Goal: Information Seeking & Learning: Check status

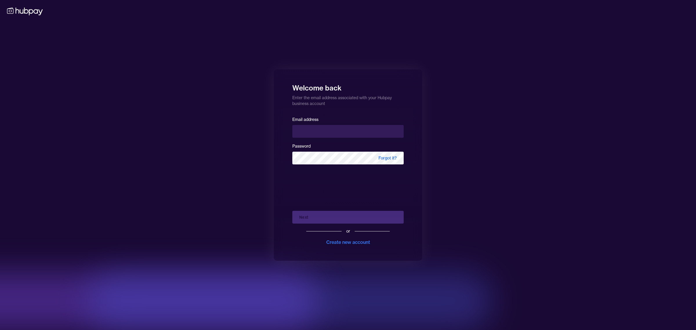
click at [331, 133] on input "email" at bounding box center [347, 131] width 111 height 13
type input "**********"
click at [315, 217] on button "Next" at bounding box center [347, 217] width 111 height 13
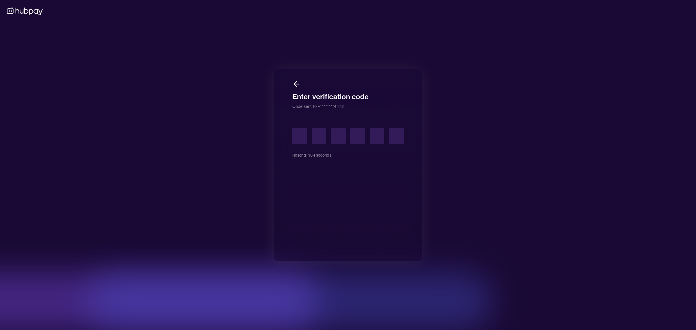
type input "*"
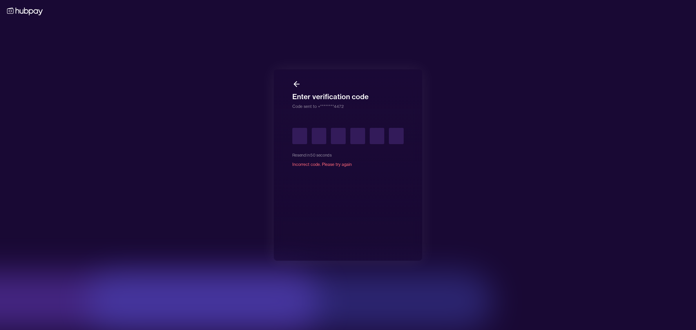
type input "*"
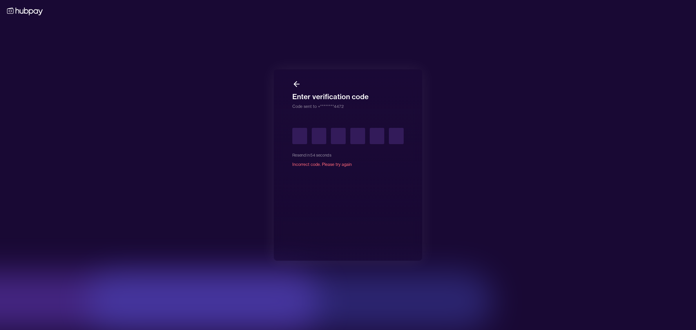
type input "*"
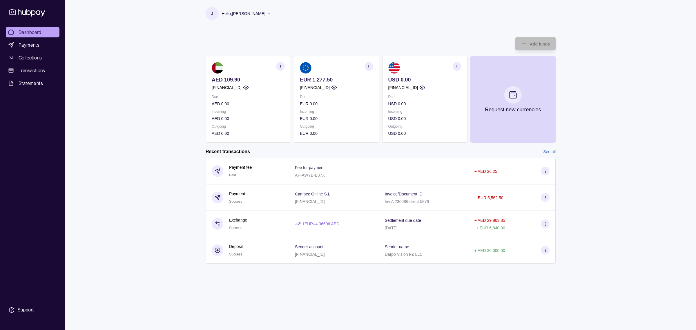
click at [281, 68] on section "button" at bounding box center [280, 66] width 9 height 9
click at [224, 66] on link "View transactions" at bounding box center [238, 66] width 32 height 6
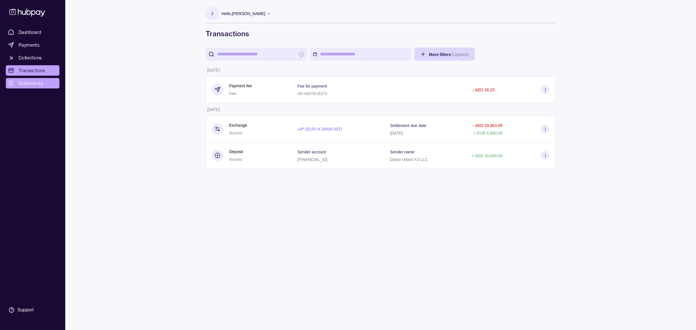
click at [40, 79] on link "Statements" at bounding box center [33, 83] width 54 height 10
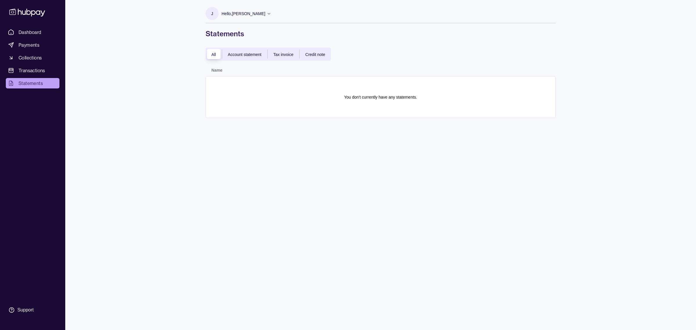
click at [250, 59] on div "All Account statement Tax invoice Credit note" at bounding box center [268, 54] width 125 height 13
click at [244, 53] on span "Account statement" at bounding box center [245, 54] width 34 height 5
click at [295, 60] on div "All Account statement Tax invoice Credit note" at bounding box center [268, 54] width 125 height 13
click at [34, 74] on link "Transactions" at bounding box center [33, 70] width 54 height 10
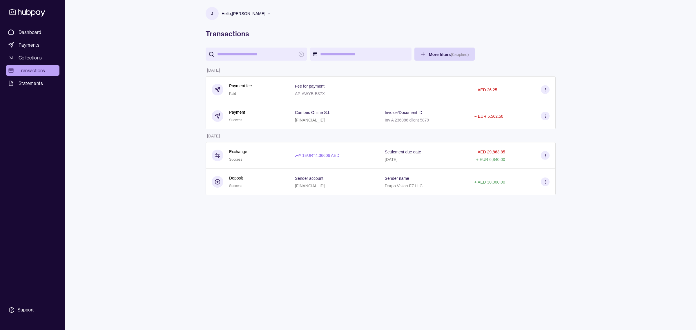
click at [321, 54] on html "Dashboard Payments Collections Transactions Statements Support J Hello, Jeline …" at bounding box center [348, 165] width 696 height 330
click at [327, 86] on button "1" at bounding box center [326, 86] width 8 height 8
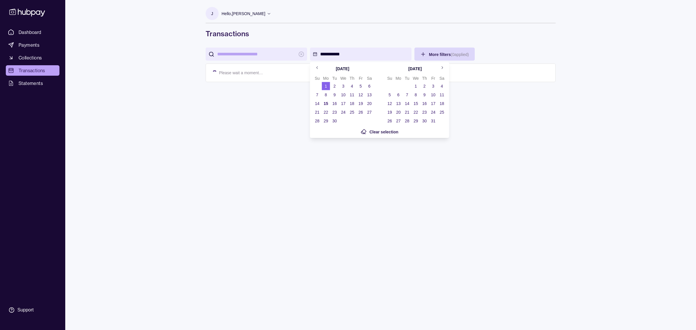
click at [337, 121] on button "30" at bounding box center [335, 121] width 8 height 8
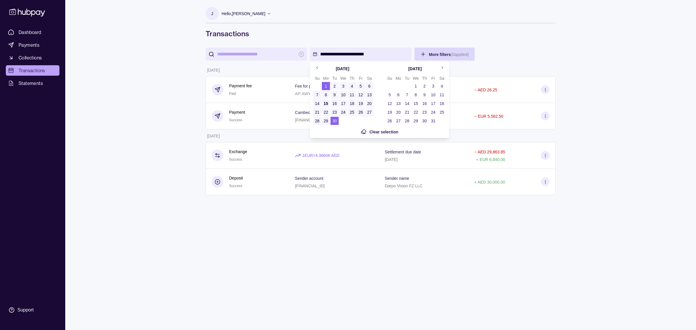
click at [368, 188] on html "**********" at bounding box center [348, 165] width 696 height 330
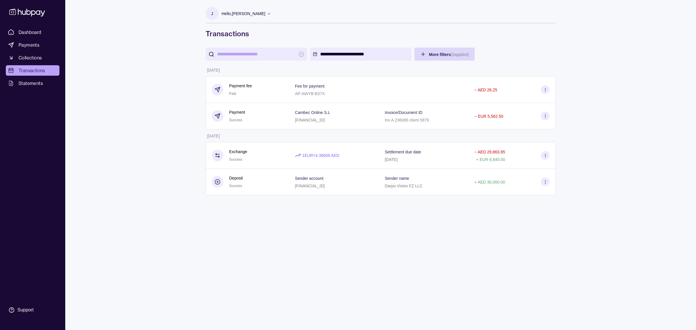
click at [424, 212] on div "**********" at bounding box center [380, 165] width 373 height 330
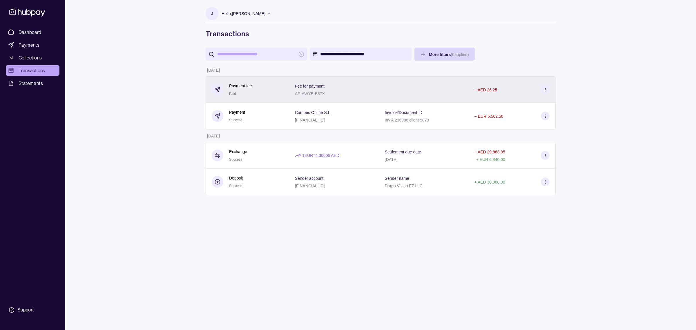
click at [547, 91] on section at bounding box center [545, 89] width 9 height 9
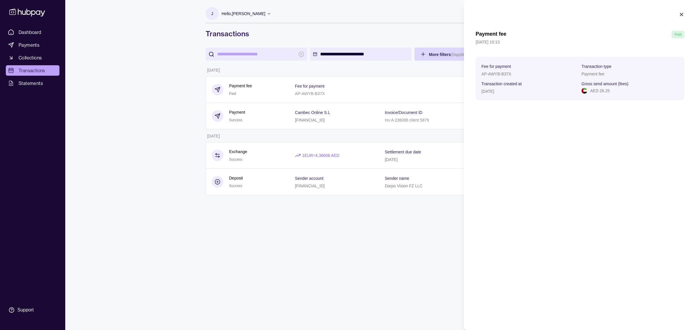
click at [426, 273] on html "**********" at bounding box center [348, 165] width 696 height 330
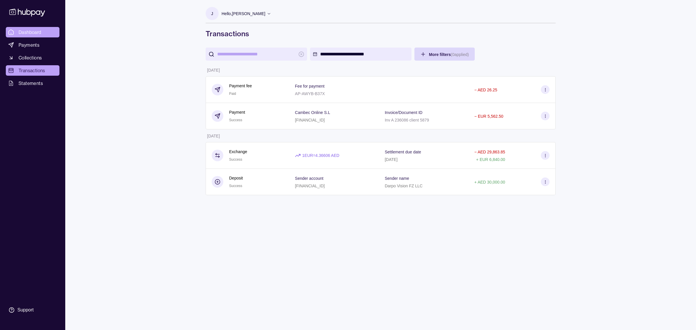
click at [26, 31] on span "Dashboard" at bounding box center [30, 32] width 23 height 7
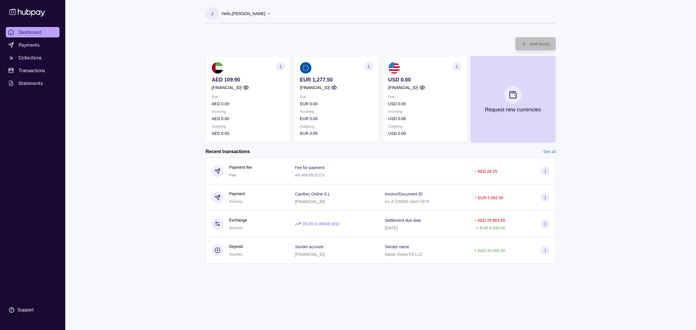
click at [547, 151] on link "See all" at bounding box center [549, 152] width 12 height 6
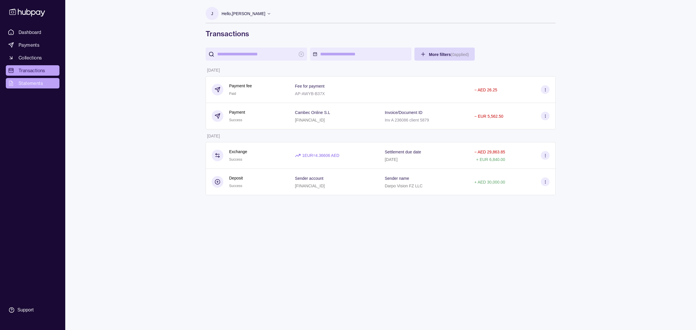
click at [30, 86] on span "Statements" at bounding box center [31, 83] width 24 height 7
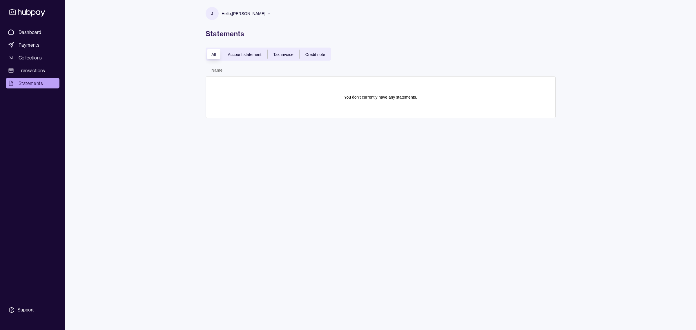
click at [269, 55] on div "Tax invoice" at bounding box center [284, 54] width 32 height 7
click at [317, 54] on span "Credit note" at bounding box center [316, 54] width 20 height 5
click at [244, 57] on div "All Account statement Tax invoice Credit note" at bounding box center [268, 54] width 125 height 13
click at [241, 55] on span "Account statement" at bounding box center [245, 54] width 34 height 5
click at [208, 55] on div "All" at bounding box center [214, 54] width 16 height 7
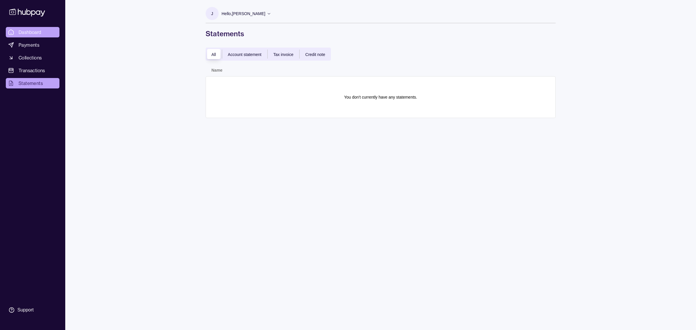
click at [28, 30] on span "Dashboard" at bounding box center [30, 32] width 23 height 7
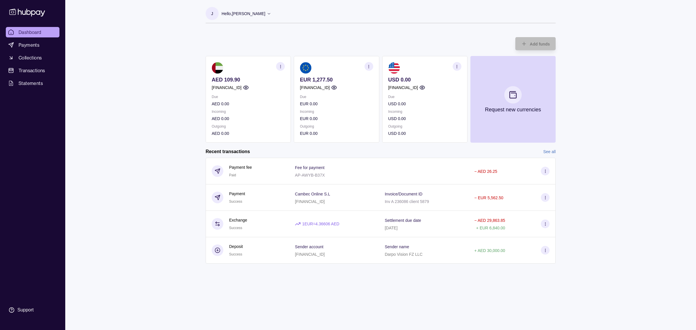
click at [279, 65] on icon "button" at bounding box center [281, 66] width 4 height 4
click at [234, 66] on link "View transactions" at bounding box center [238, 66] width 32 height 6
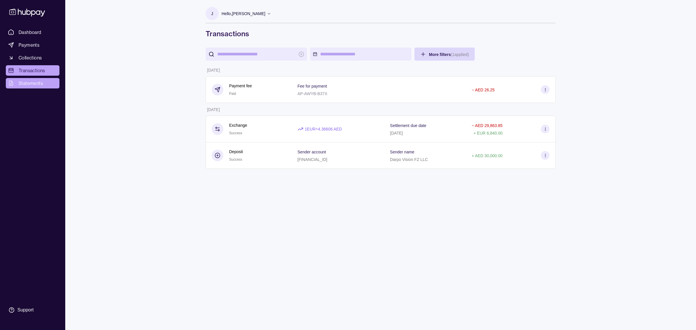
click at [20, 84] on span "Statements" at bounding box center [31, 83] width 24 height 7
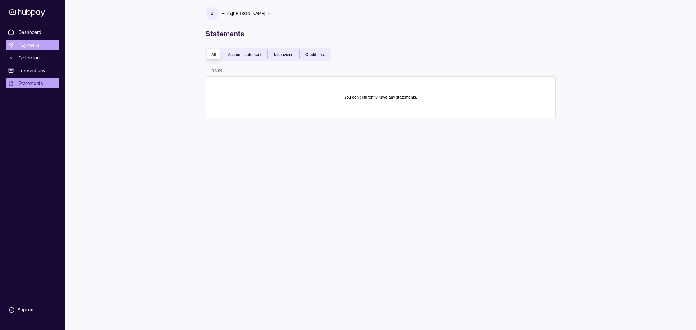
click at [28, 45] on span "Payments" at bounding box center [29, 44] width 21 height 7
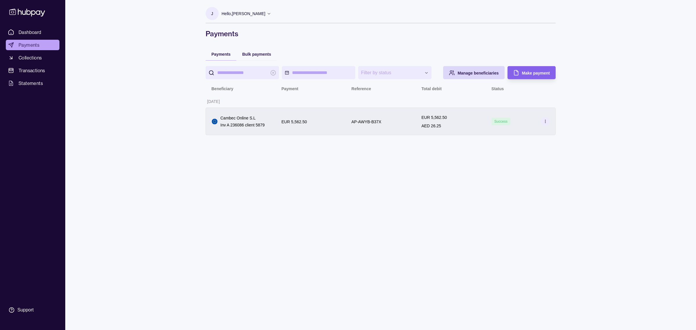
click at [546, 122] on icon at bounding box center [545, 121] width 4 height 4
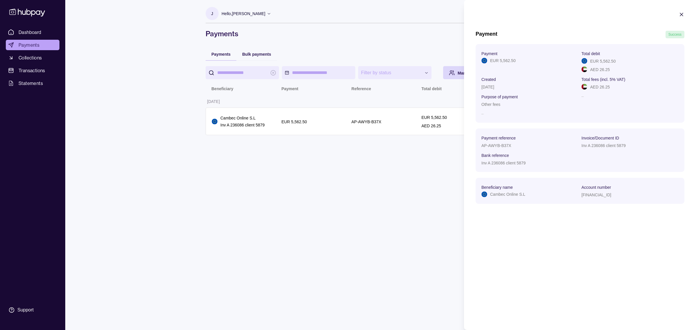
click at [440, 204] on html "**********" at bounding box center [348, 165] width 696 height 330
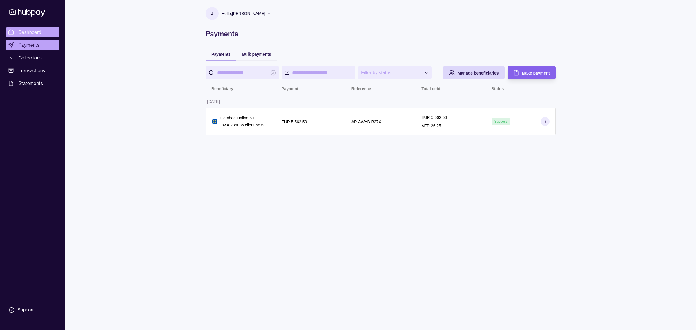
click at [33, 31] on span "Dashboard" at bounding box center [30, 32] width 23 height 7
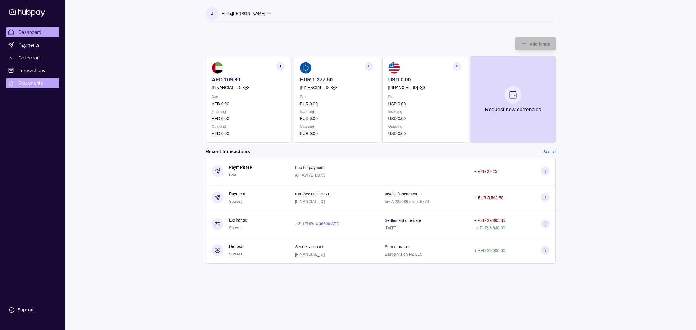
click at [26, 78] on link "Statements" at bounding box center [33, 83] width 54 height 10
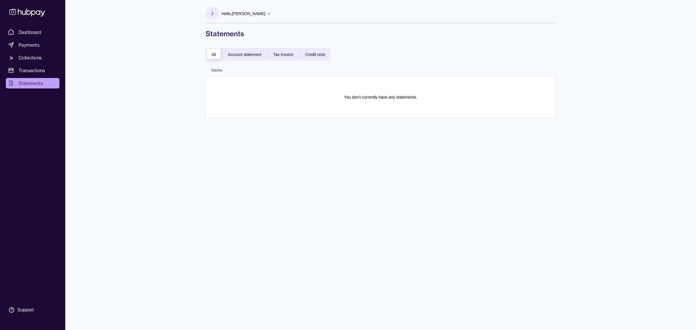
click at [210, 56] on div "All" at bounding box center [214, 54] width 16 height 7
click at [241, 57] on div "Account statement" at bounding box center [244, 54] width 45 height 7
click at [288, 55] on span "Tax invoice" at bounding box center [284, 54] width 20 height 5
click at [343, 65] on th "Name" at bounding box center [293, 70] width 175 height 13
click at [321, 55] on span "Credit note" at bounding box center [316, 54] width 20 height 5
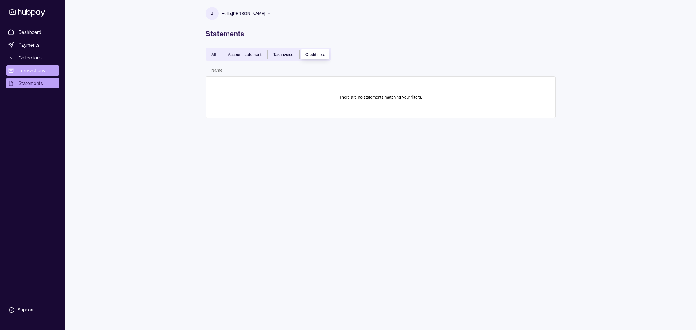
click at [39, 69] on span "Transactions" at bounding box center [32, 70] width 27 height 7
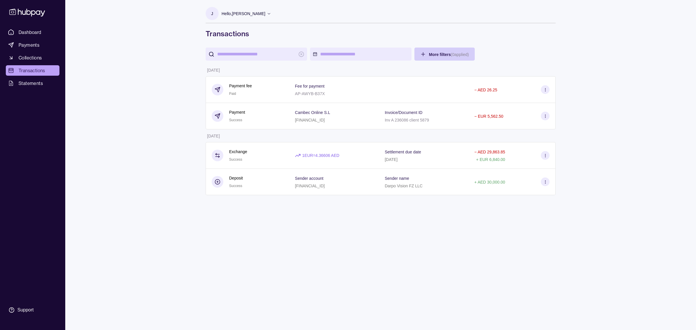
click at [437, 55] on html "Dashboard Payments Collections Transactions Statements Support J Hello, Jeline …" at bounding box center [348, 165] width 696 height 330
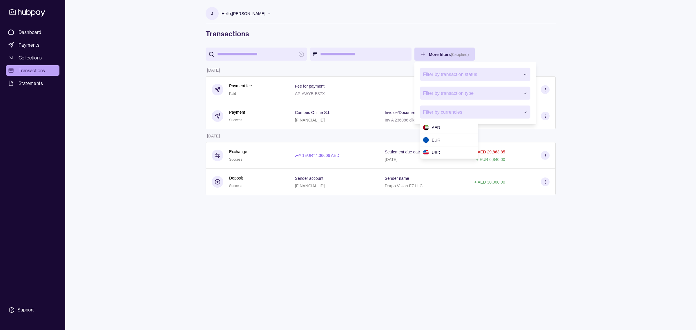
click at [458, 112] on span "Filter by currencies" at bounding box center [471, 112] width 97 height 7
click at [451, 99] on button "Filter by transaction type" at bounding box center [475, 93] width 110 height 13
click at [447, 92] on span "Filter by transaction type" at bounding box center [471, 93] width 97 height 7
click at [450, 74] on span "Filter by transaction status" at bounding box center [471, 74] width 97 height 7
click at [287, 259] on html "Dashboard Payments Collections Transactions Statements Support J Hello, Jeline …" at bounding box center [348, 165] width 696 height 330
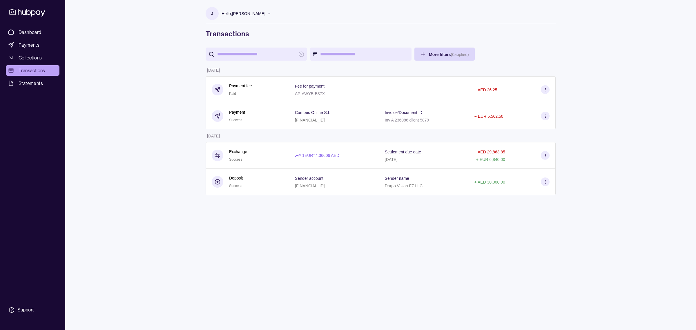
click at [30, 87] on html "Dashboard Payments Collections Transactions Statements Support J Hello, Jeline …" at bounding box center [348, 165] width 696 height 330
click at [27, 82] on html "Dashboard Payments Collections Transactions Statements Support J Hello, Jeline …" at bounding box center [348, 165] width 696 height 330
click at [133, 100] on html "Dashboard Payments Collections Transactions Statements Support J Hello, Jeline …" at bounding box center [348, 165] width 696 height 330
click at [30, 83] on html "Dashboard Payments Collections Transactions Statements Support J Hello, Jeline …" at bounding box center [348, 165] width 696 height 330
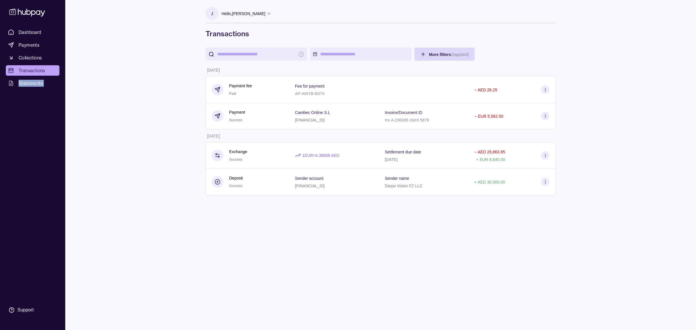
click at [30, 83] on html "Dashboard Payments Collections Transactions Statements Support J Hello, Jeline …" at bounding box center [348, 165] width 696 height 330
click at [129, 133] on html "Dashboard Payments Collections Transactions Statements Support J Hello, Jeline …" at bounding box center [348, 165] width 696 height 330
click at [41, 85] on html "Dashboard Payments Collections Transactions Statements Support J Hello, Jeline …" at bounding box center [348, 165] width 696 height 330
click at [28, 54] on html "Dashboard Payments Collections Transactions Statements Support J Hello, Jeline …" at bounding box center [348, 165] width 696 height 330
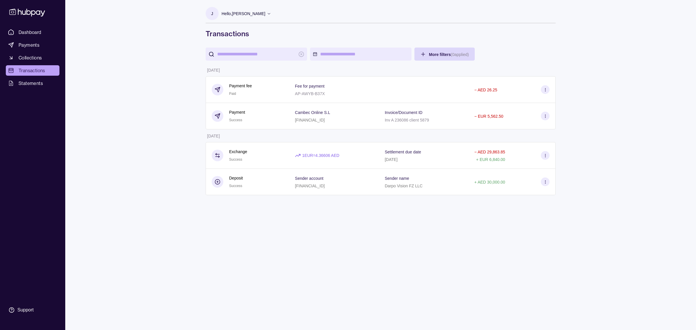
click at [27, 44] on html "Dashboard Payments Collections Transactions Statements Support J Hello, Jeline …" at bounding box center [348, 165] width 696 height 330
click at [32, 28] on html "Dashboard Payments Collections Transactions Statements Support J Hello, Jeline …" at bounding box center [348, 165] width 696 height 330
click at [102, 127] on html "Dashboard Payments Collections Transactions Statements Support J Hello, Jeline …" at bounding box center [348, 165] width 696 height 330
click at [40, 81] on span "Statements" at bounding box center [31, 83] width 24 height 7
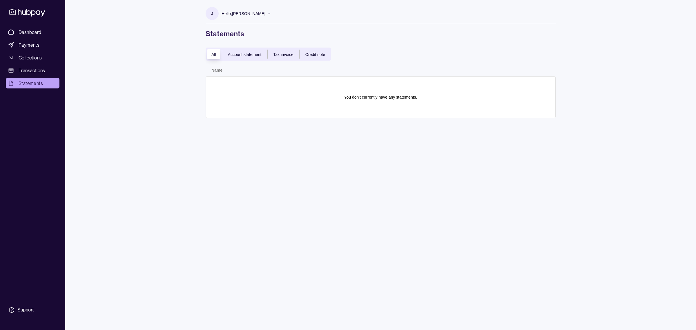
click at [239, 57] on div "Account statement" at bounding box center [244, 54] width 45 height 7
drag, startPoint x: 350, startPoint y: 97, endPoint x: 429, endPoint y: 104, distance: 79.5
click at [429, 104] on section "There are no statements matching your filters." at bounding box center [381, 97] width 338 height 30
click at [356, 147] on div "J Hello, [PERSON_NAME] Darpo Vision FZ LLC Account Terms and conditions Privacy…" at bounding box center [380, 165] width 373 height 330
click at [277, 58] on div "All Account statement Tax invoice Credit note" at bounding box center [268, 54] width 125 height 13
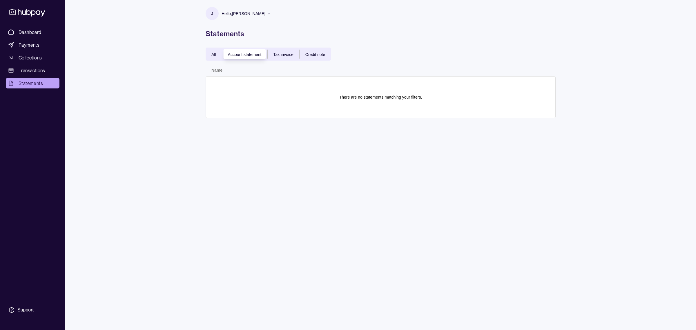
click at [285, 55] on span "Tax invoice" at bounding box center [284, 54] width 20 height 5
click at [318, 53] on span "Credit note" at bounding box center [316, 54] width 20 height 5
click at [212, 54] on span "All" at bounding box center [214, 54] width 5 height 5
click at [36, 68] on span "Transactions" at bounding box center [32, 70] width 27 height 7
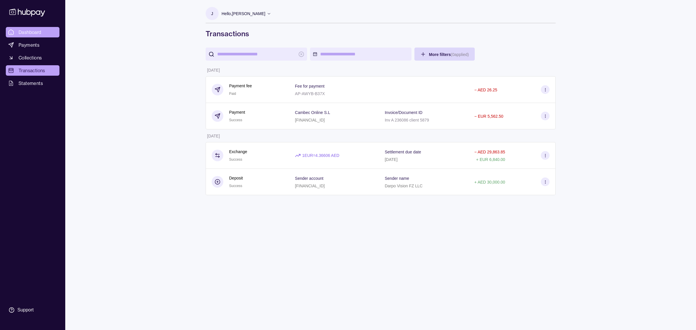
click at [26, 37] on link "Dashboard" at bounding box center [33, 32] width 54 height 10
